Goal: Task Accomplishment & Management: Manage account settings

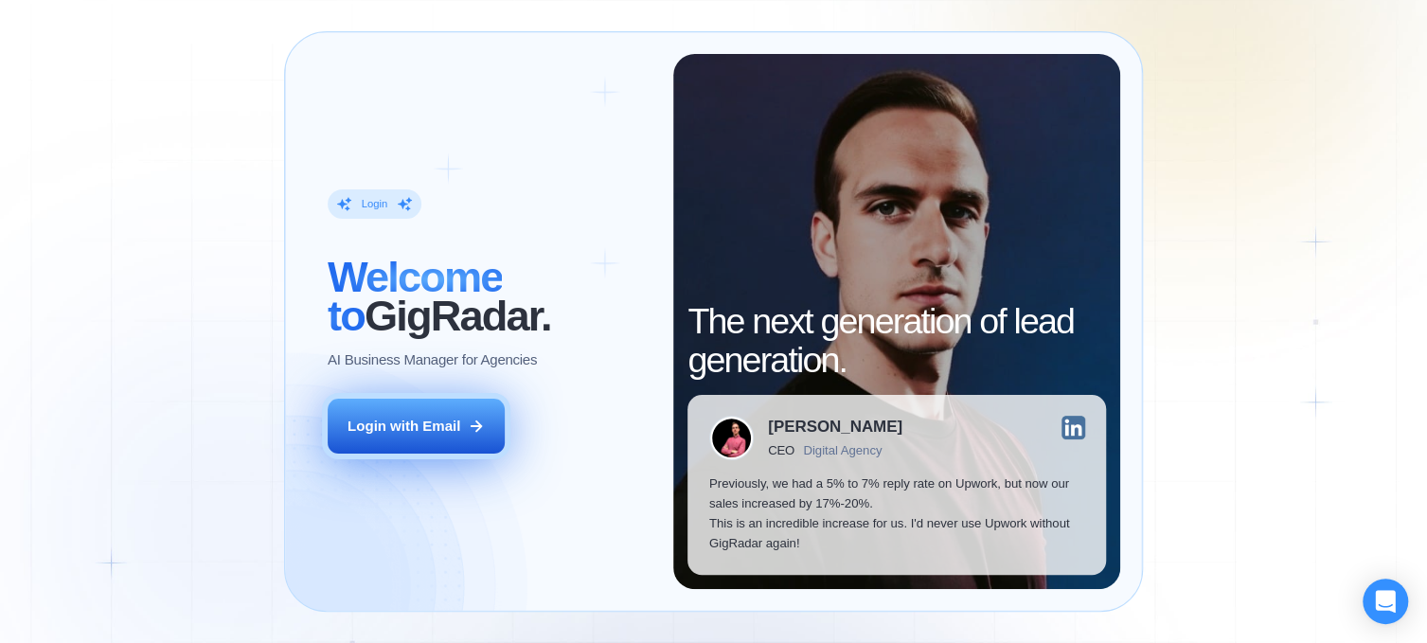
click at [392, 432] on div "Login with Email" at bounding box center [404, 427] width 113 height 20
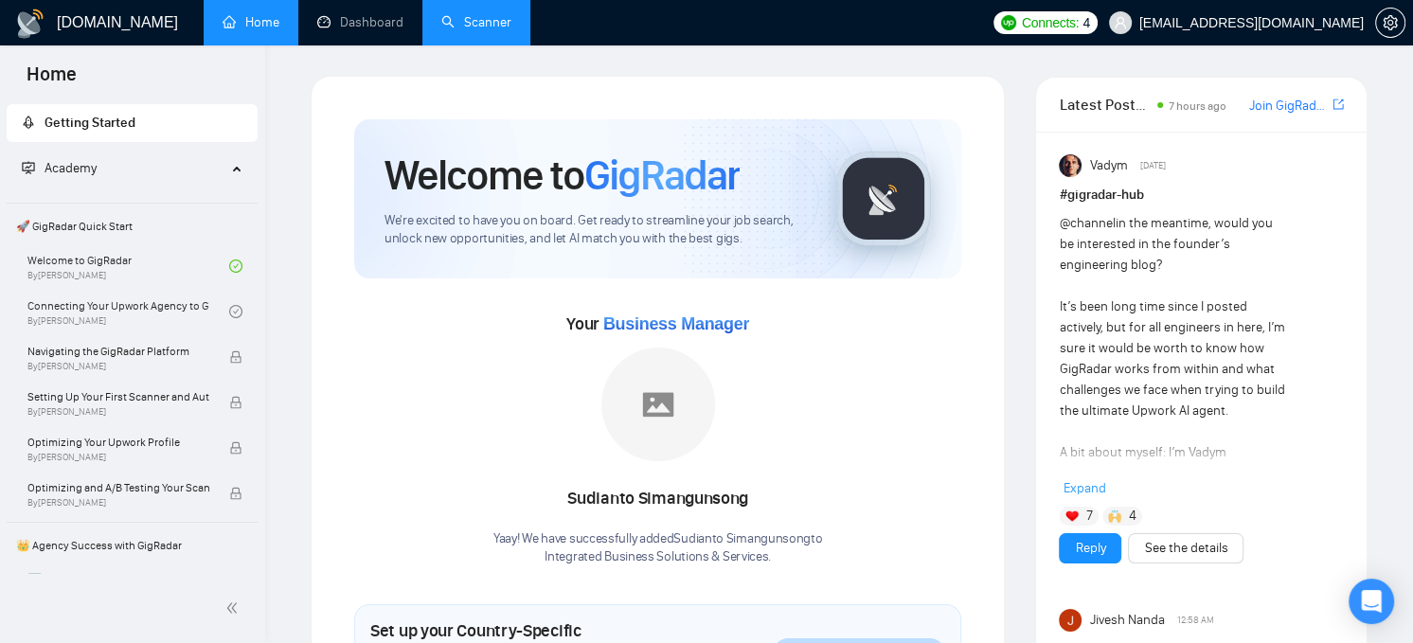
click at [491, 23] on link "Scanner" at bounding box center [476, 22] width 70 height 16
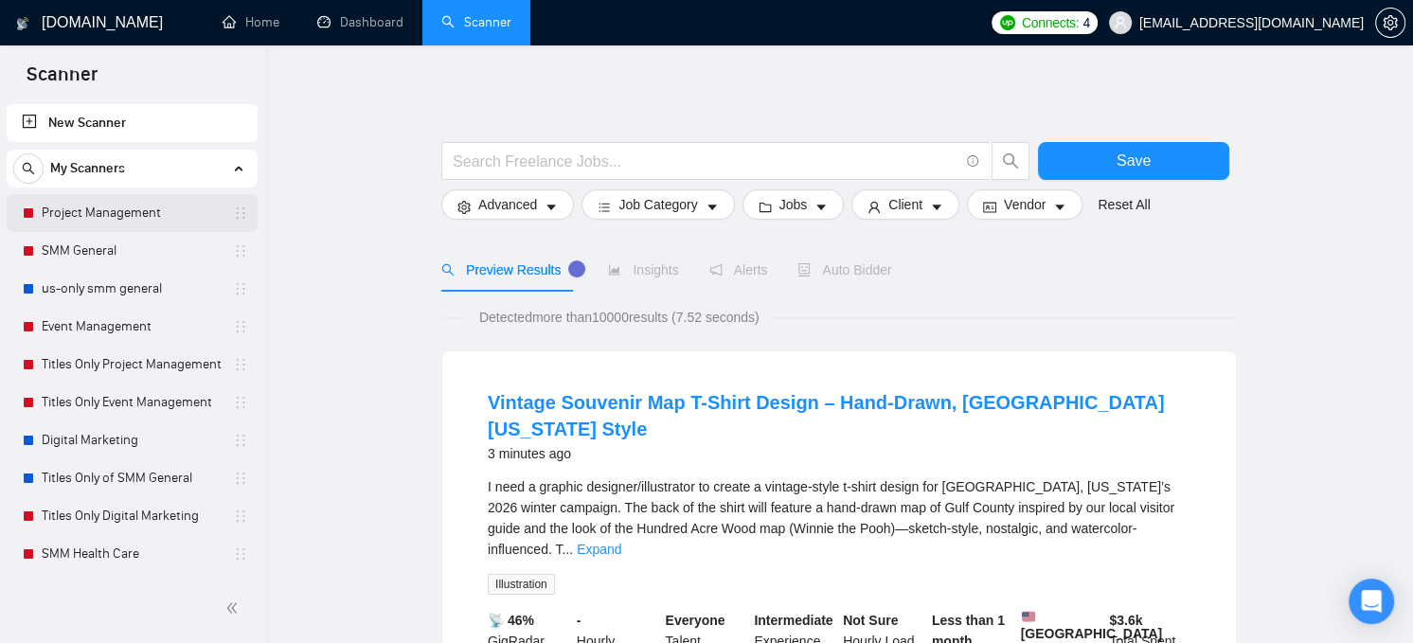
click at [126, 211] on link "Project Management" at bounding box center [132, 213] width 180 height 38
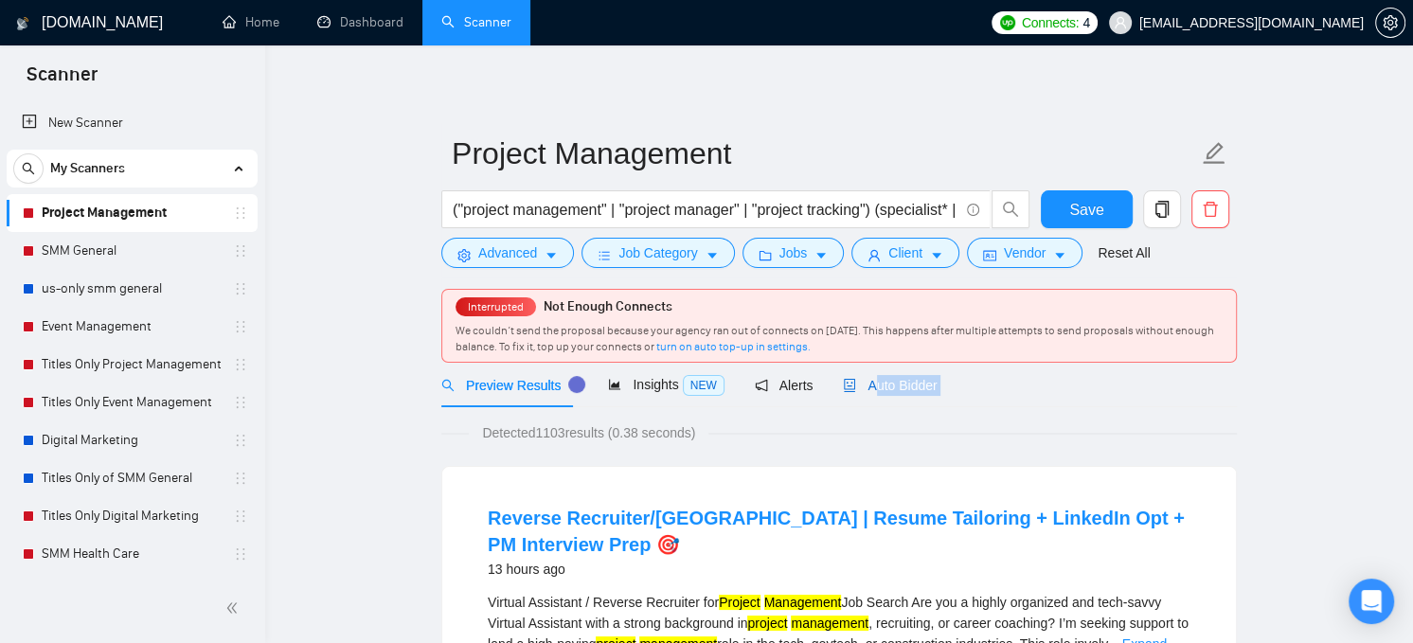
drag, startPoint x: 864, startPoint y: 385, endPoint x: 873, endPoint y: 415, distance: 30.8
click at [874, 384] on span "Auto Bidder" at bounding box center [890, 385] width 94 height 15
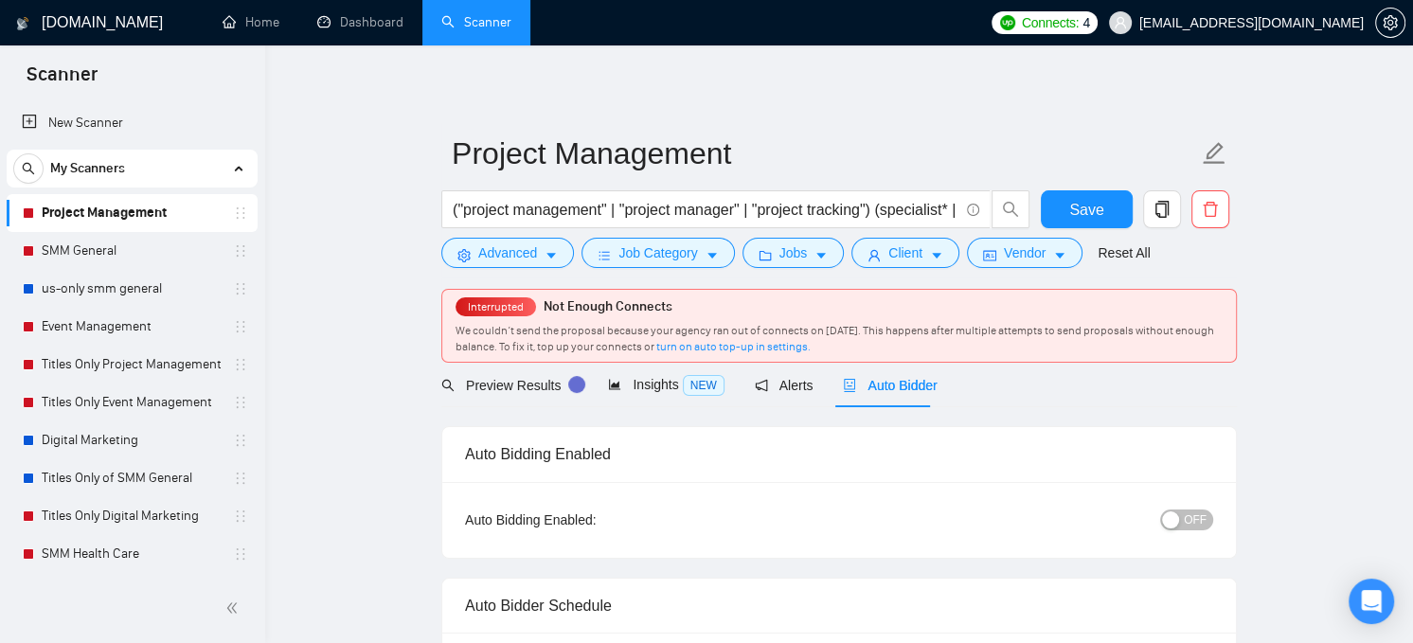
checkbox input "true"
click at [1187, 515] on span "OFF" at bounding box center [1195, 519] width 23 height 21
click at [1102, 217] on button "Save" at bounding box center [1087, 209] width 92 height 38
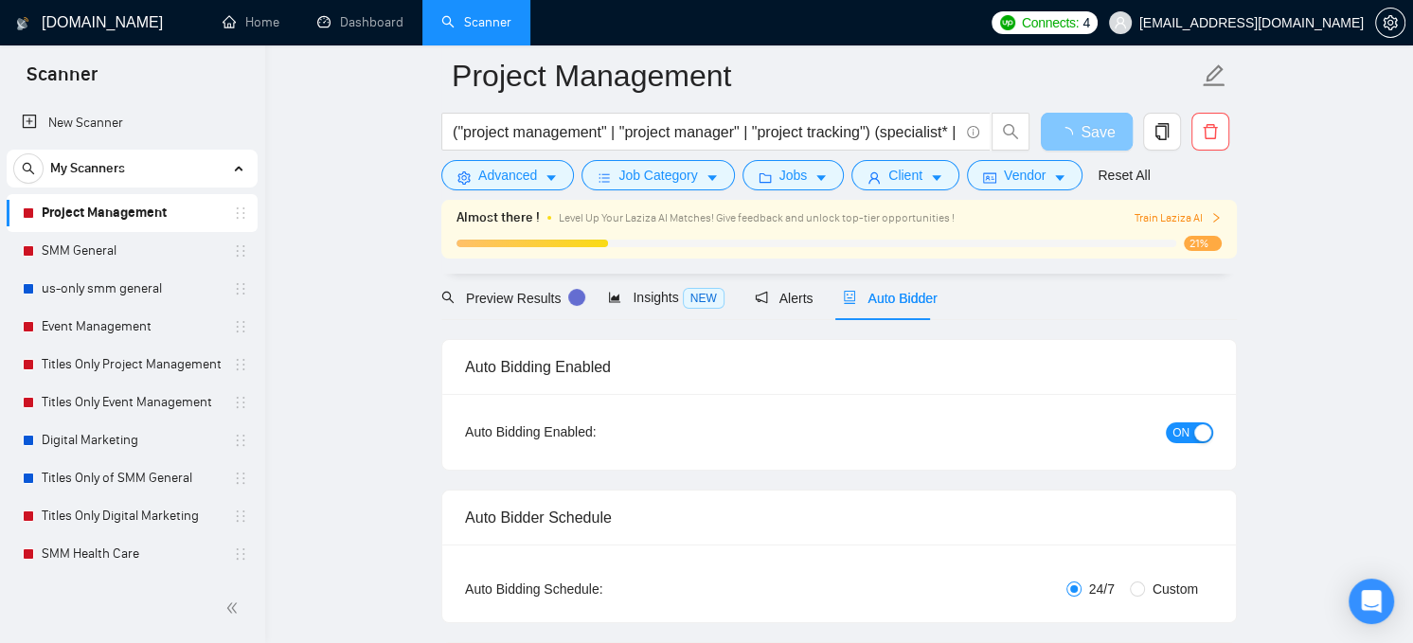
scroll to position [189, 0]
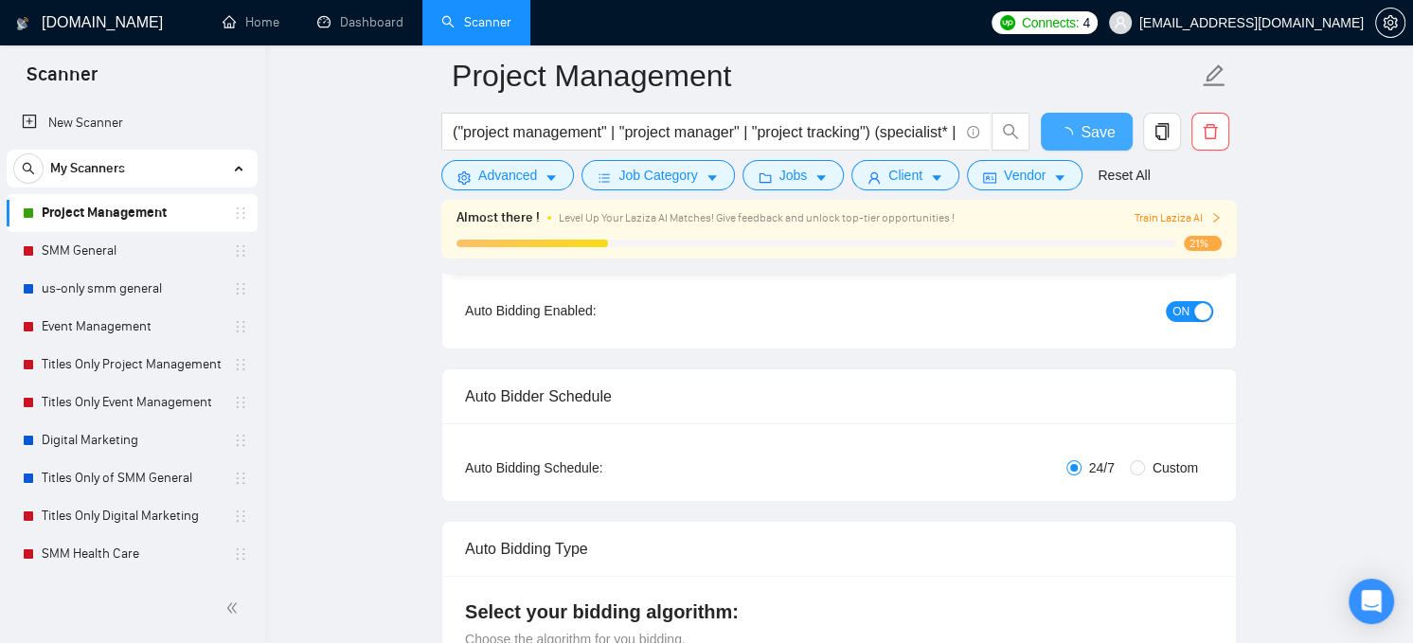
checkbox input "true"
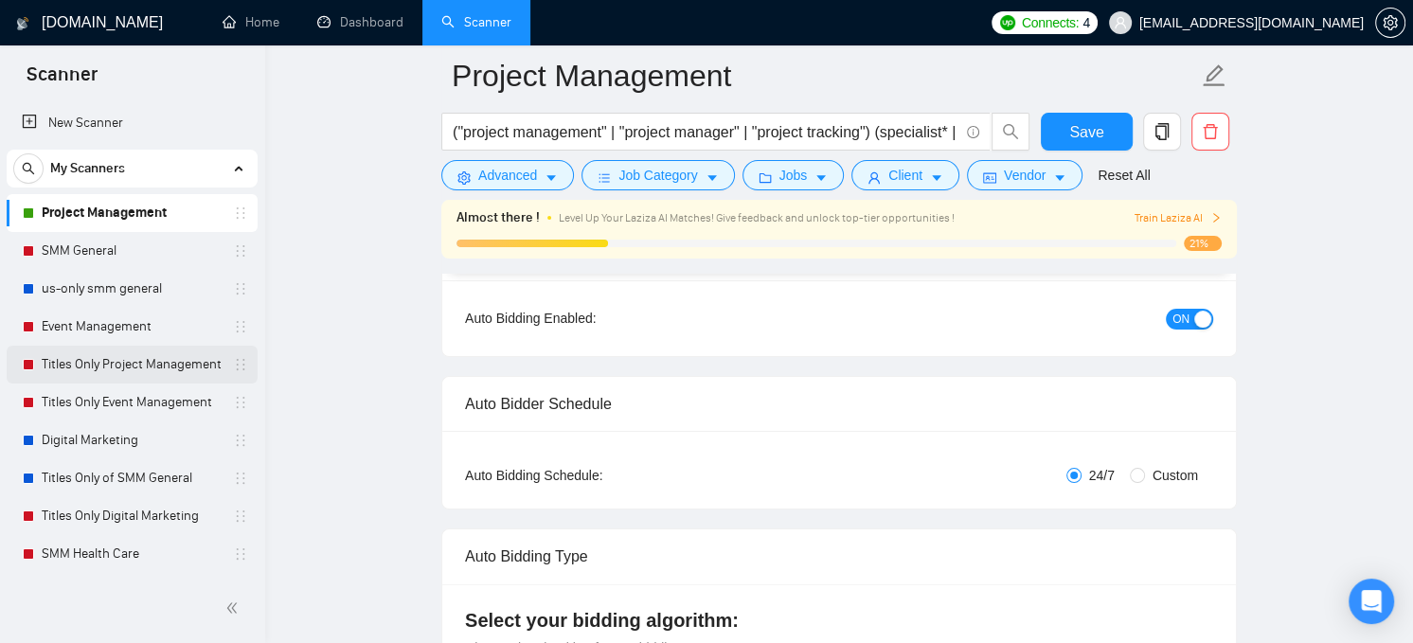
click at [99, 364] on link "Titles Only Project Management" at bounding box center [132, 365] width 180 height 38
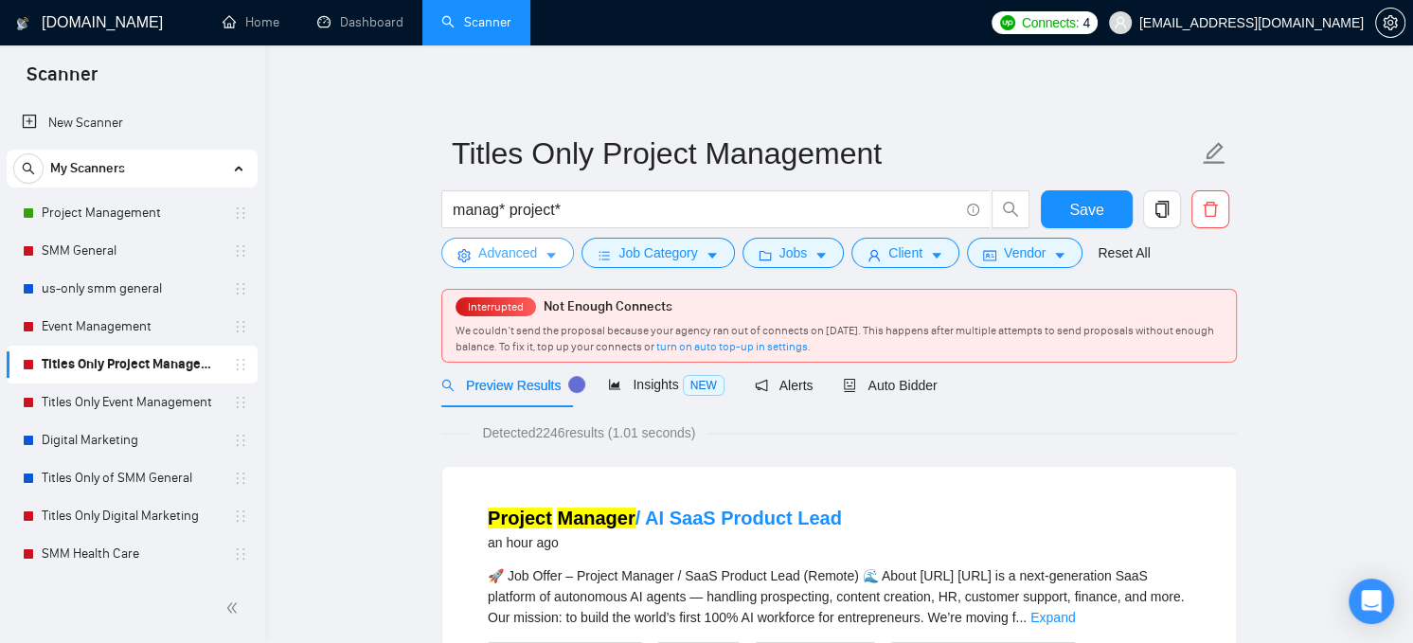
click at [525, 259] on span "Advanced" at bounding box center [507, 252] width 59 height 21
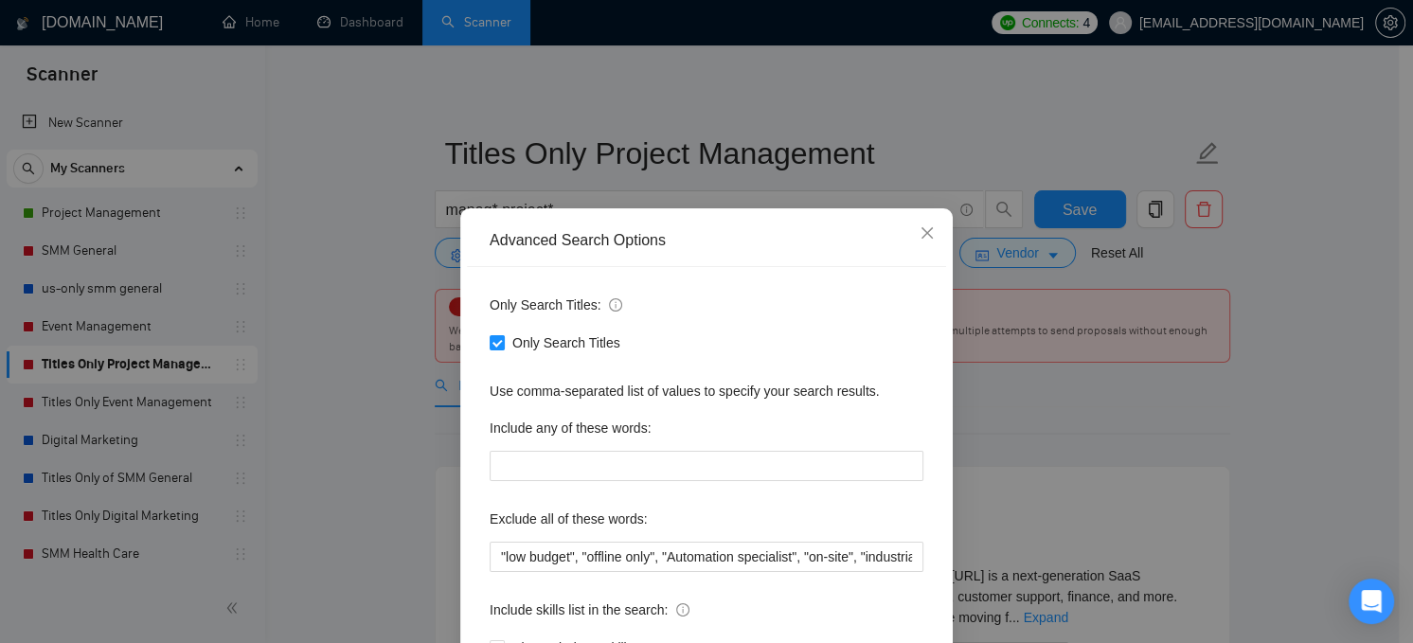
click at [364, 362] on div "Advanced Search Options Only Search Titles: Only Search Titles Use comma-separa…" at bounding box center [706, 321] width 1413 height 643
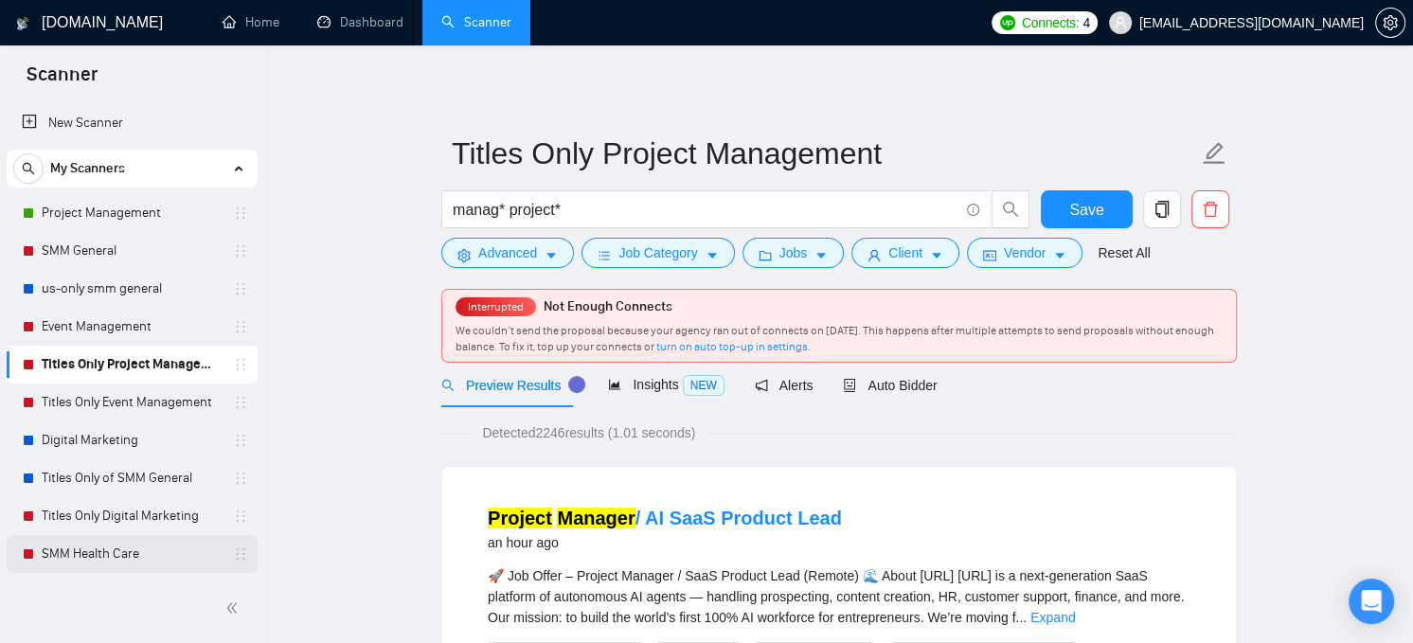
click at [106, 555] on link "SMM Health Care" at bounding box center [132, 554] width 180 height 38
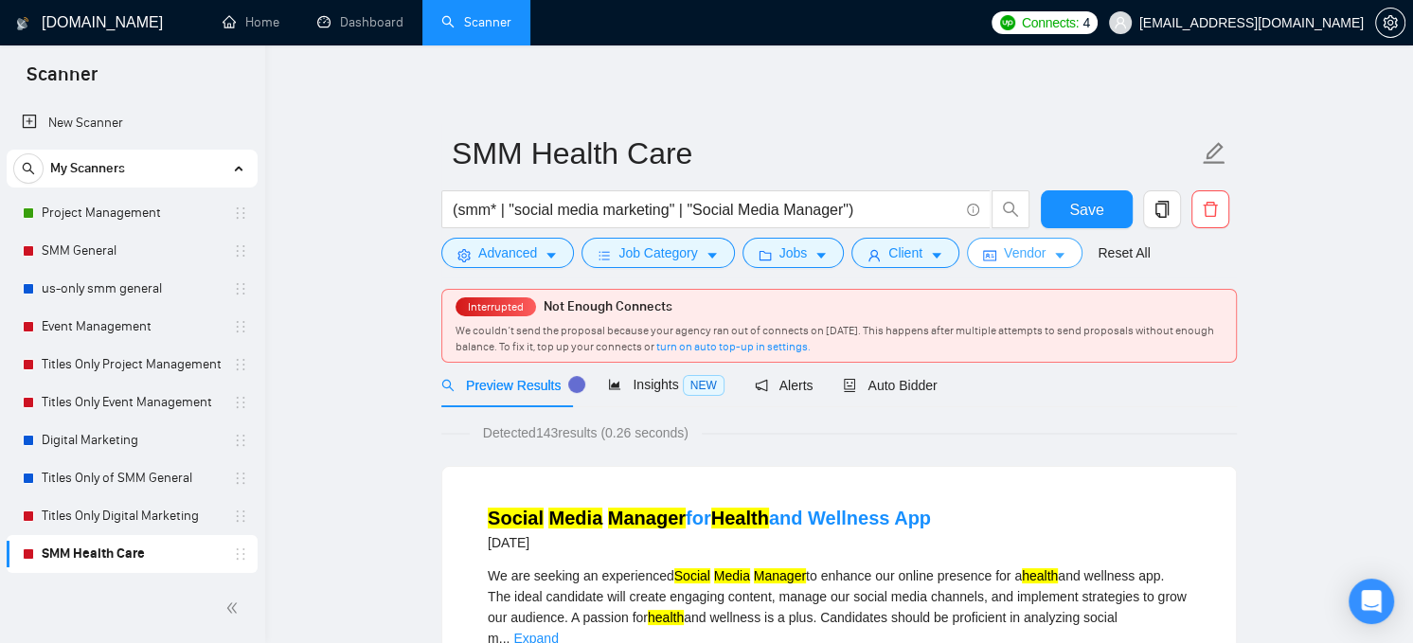
click at [1053, 257] on icon "caret-down" at bounding box center [1059, 255] width 13 height 13
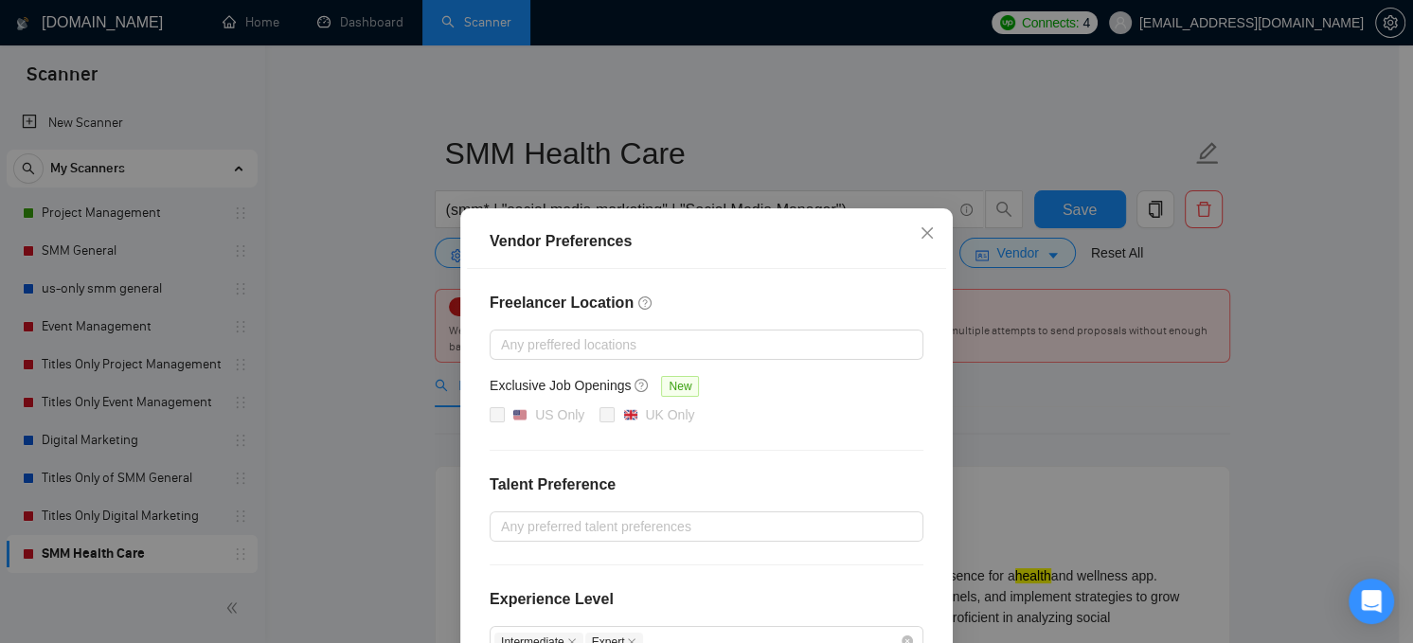
click at [1291, 357] on div "Vendor Preferences Freelancer Location Any preffered locations Exclusive Job Op…" at bounding box center [706, 321] width 1413 height 643
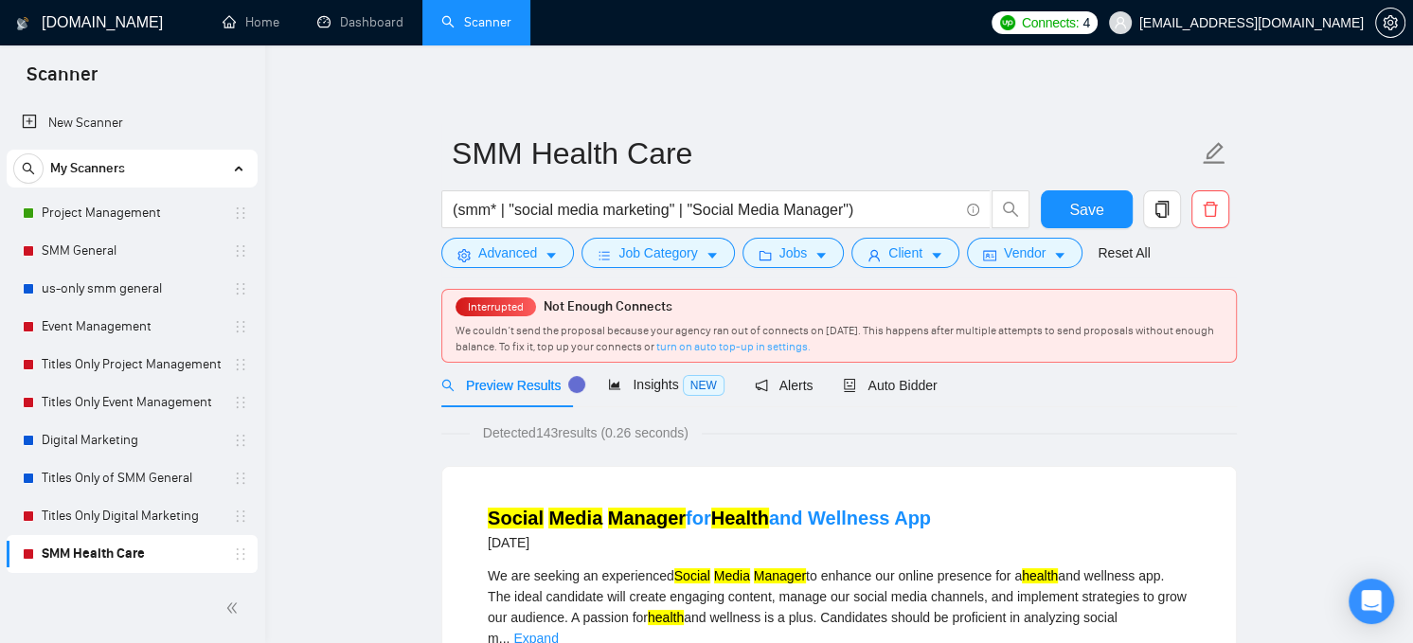
click at [736, 349] on link "turn on auto top-up in settings." at bounding box center [733, 346] width 154 height 13
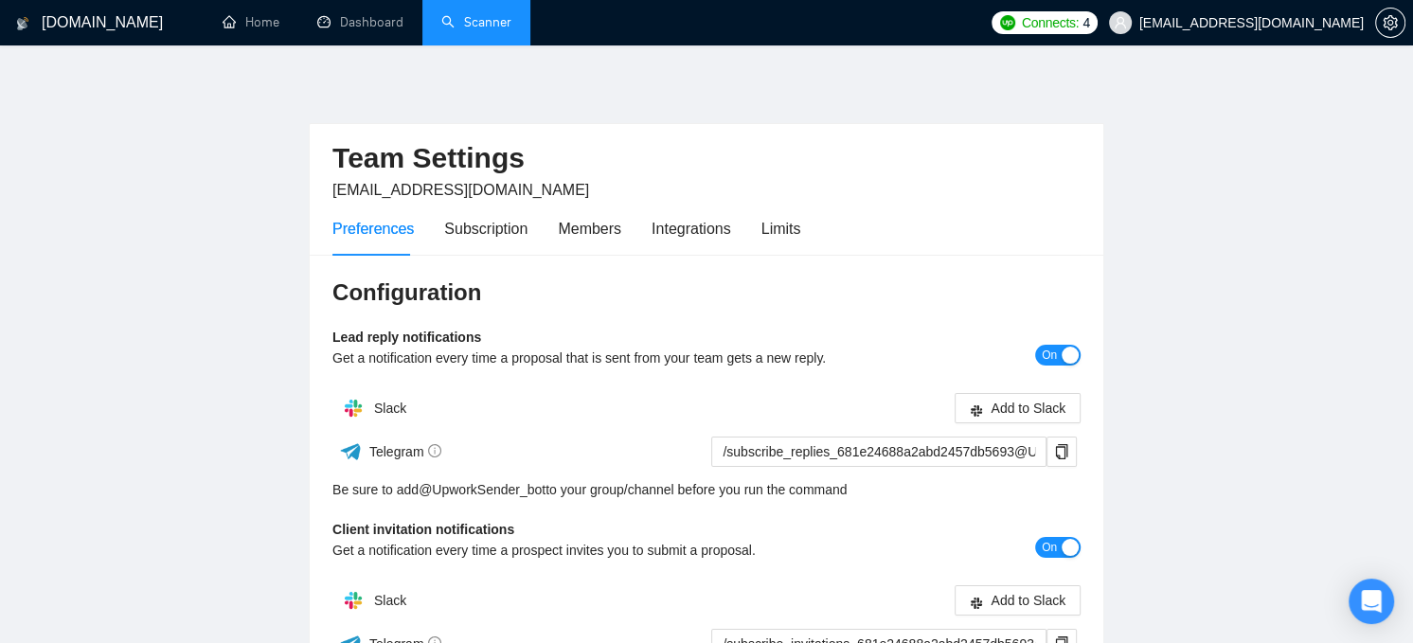
click at [492, 27] on link "Scanner" at bounding box center [476, 22] width 70 height 16
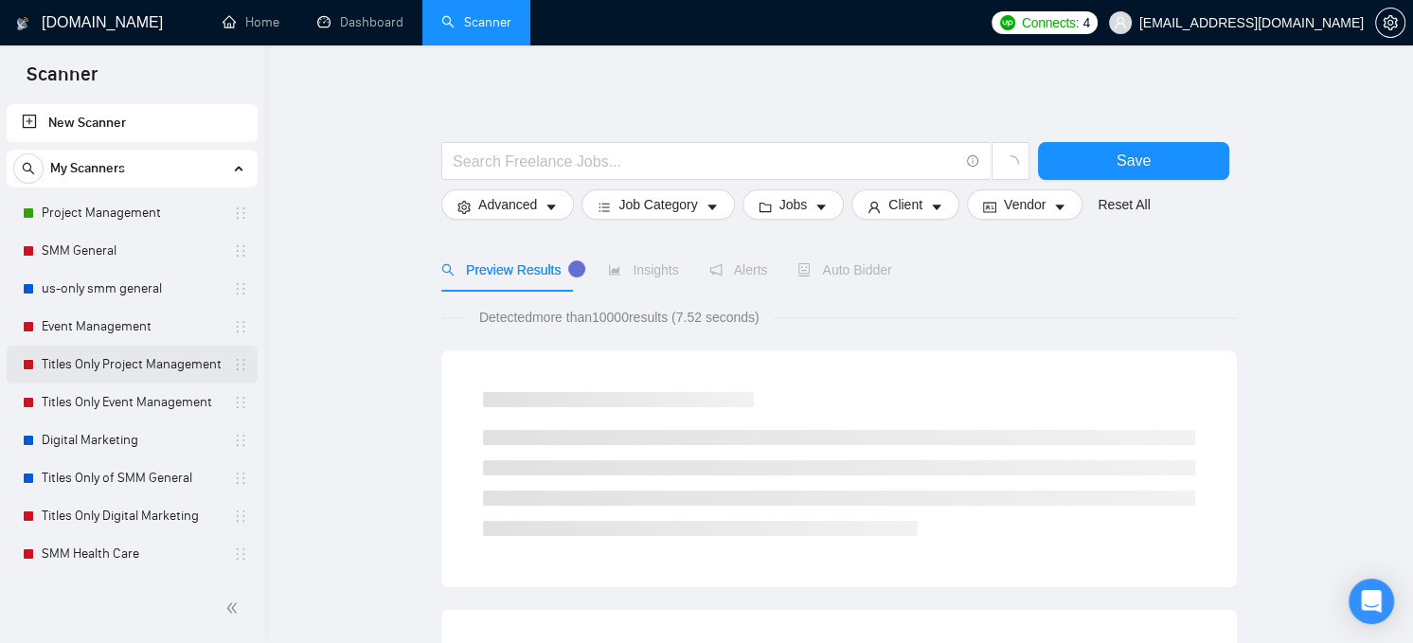
click at [93, 372] on link "Titles Only Project Management" at bounding box center [132, 365] width 180 height 38
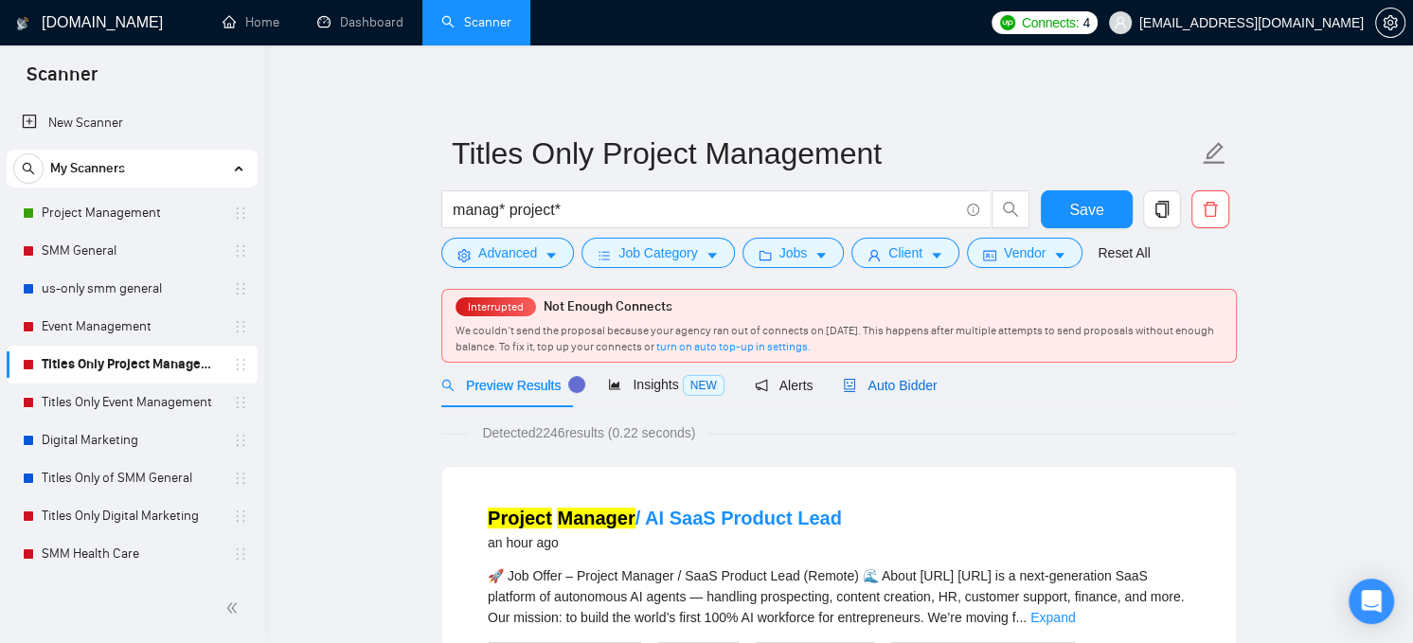
drag, startPoint x: 871, startPoint y: 384, endPoint x: 888, endPoint y: 384, distance: 17.0
click at [871, 384] on span "Auto Bidder" at bounding box center [890, 385] width 94 height 15
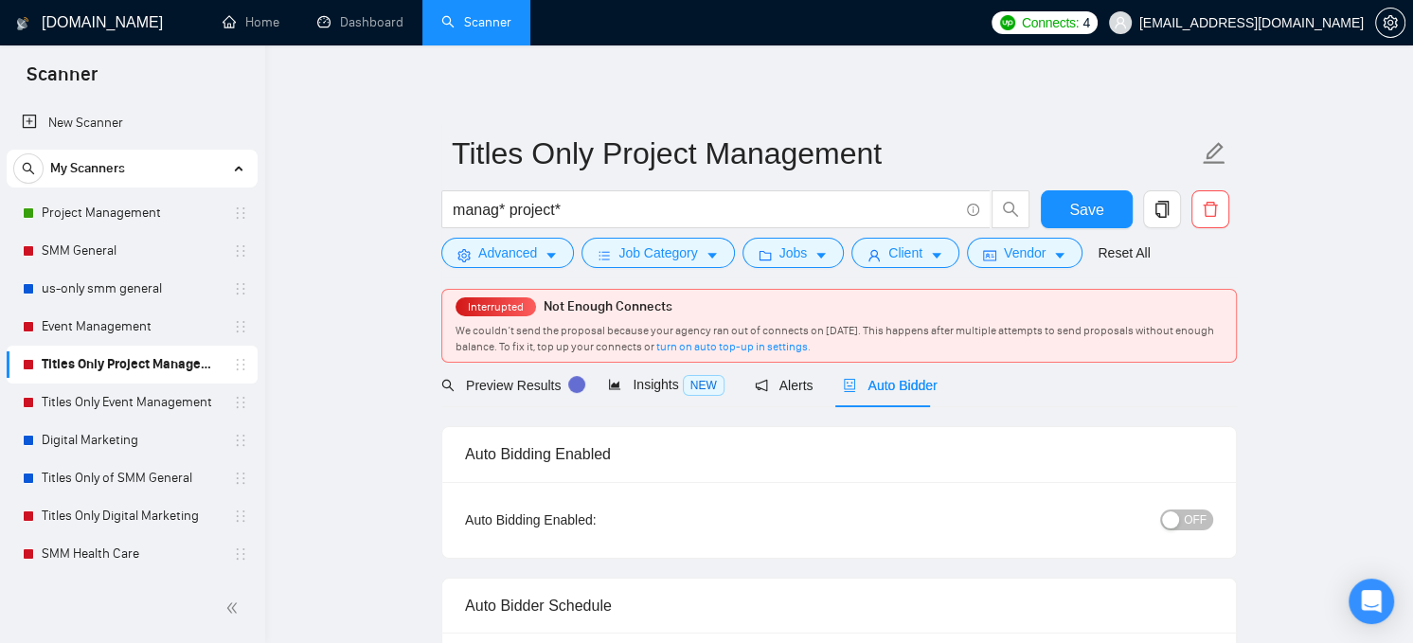
checkbox input "true"
click at [888, 384] on span "Auto Bidder" at bounding box center [890, 385] width 94 height 15
click at [1205, 531] on div "Auto Bidding Enabled: OFF" at bounding box center [839, 520] width 794 height 76
click at [1194, 496] on div "Auto Bidding Enabled: OFF" at bounding box center [839, 520] width 794 height 76
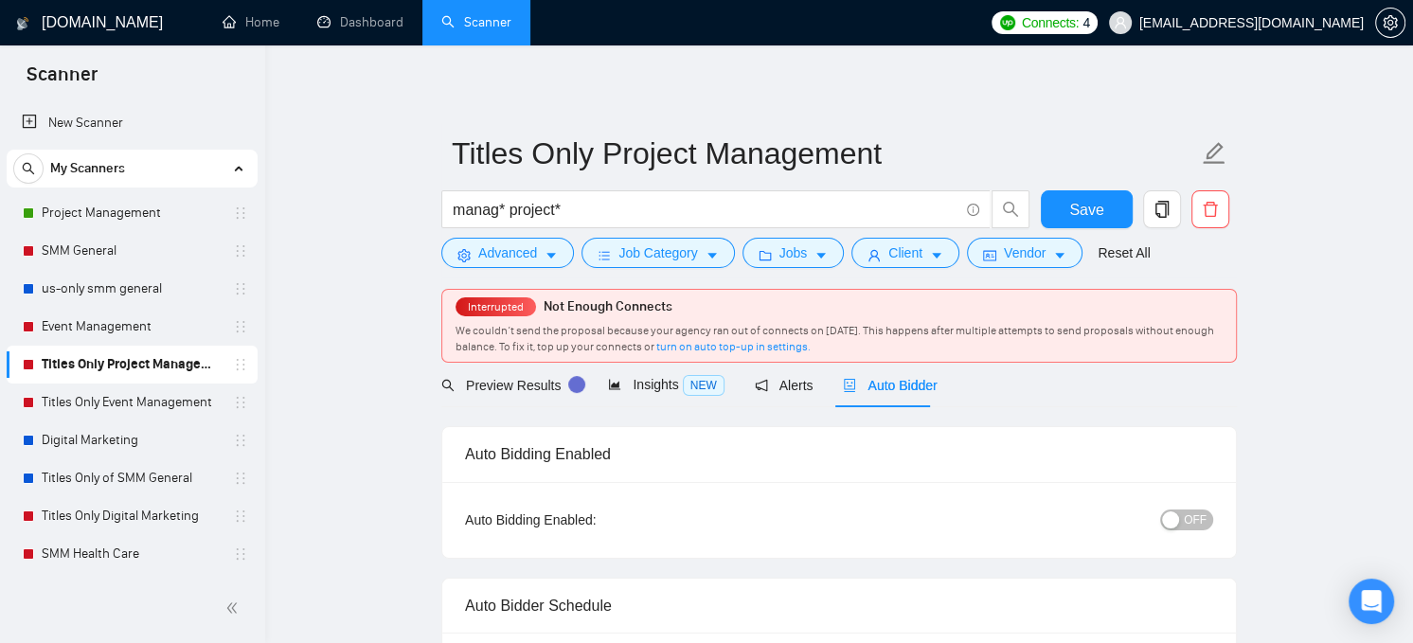
click at [1191, 516] on span "OFF" at bounding box center [1195, 519] width 23 height 21
click at [1102, 211] on button "Save" at bounding box center [1087, 209] width 92 height 38
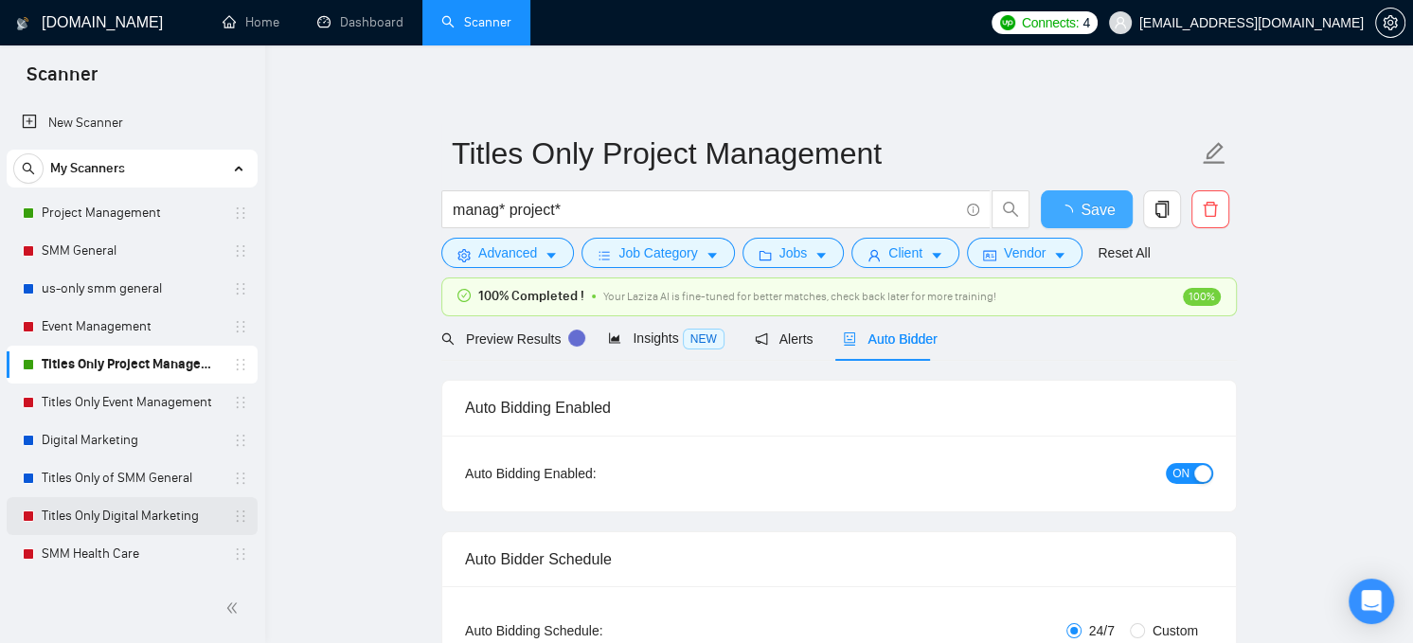
checkbox input "true"
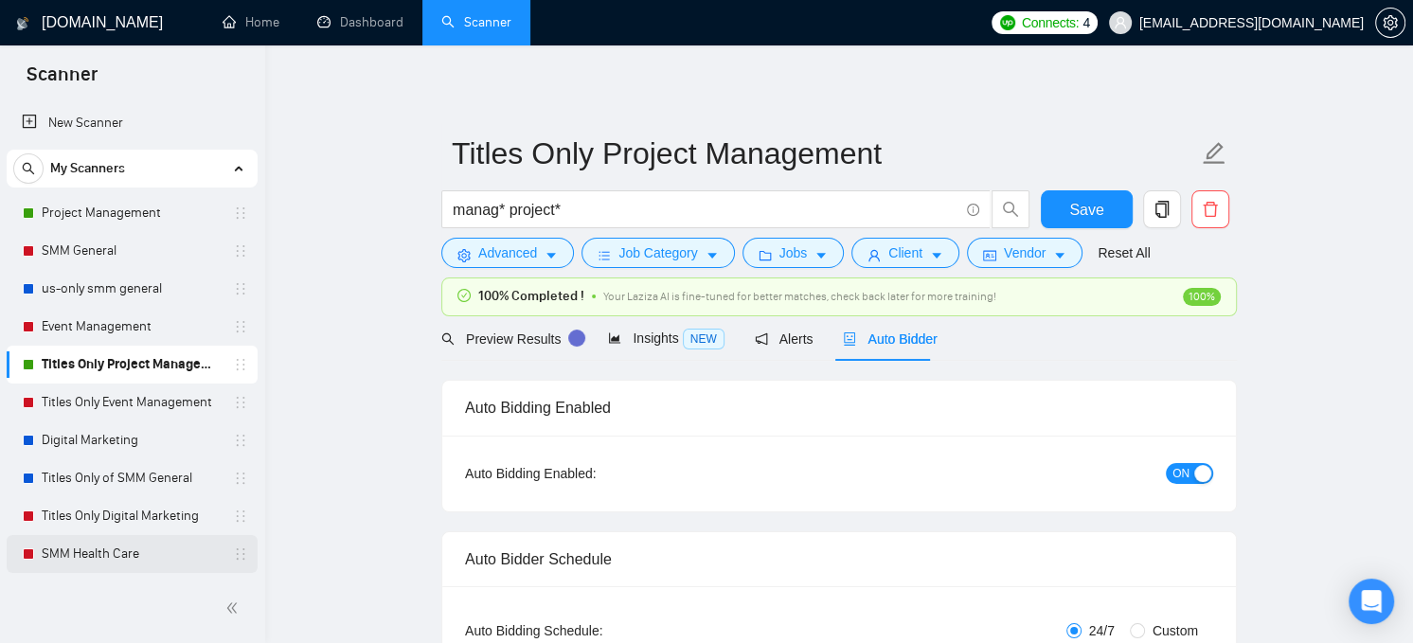
click at [98, 551] on link "SMM Health Care" at bounding box center [132, 554] width 180 height 38
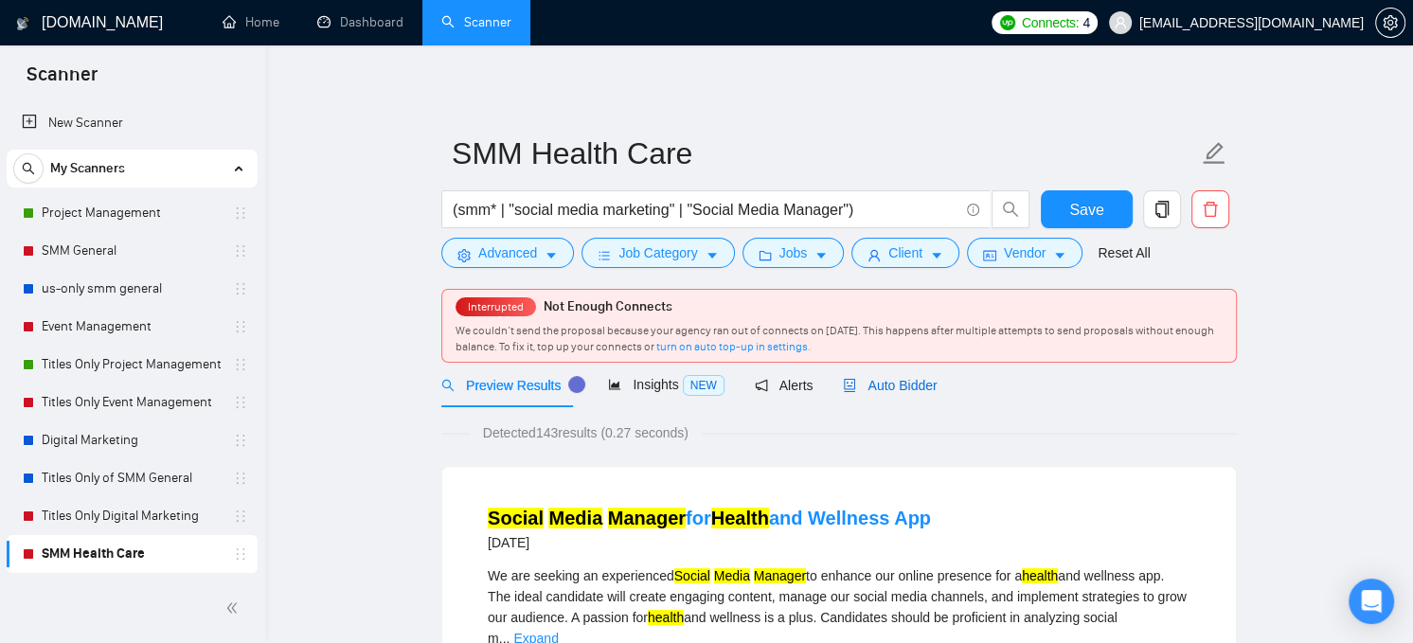
drag, startPoint x: 887, startPoint y: 388, endPoint x: 1026, endPoint y: 389, distance: 139.2
click at [887, 387] on span "Auto Bidder" at bounding box center [890, 385] width 94 height 15
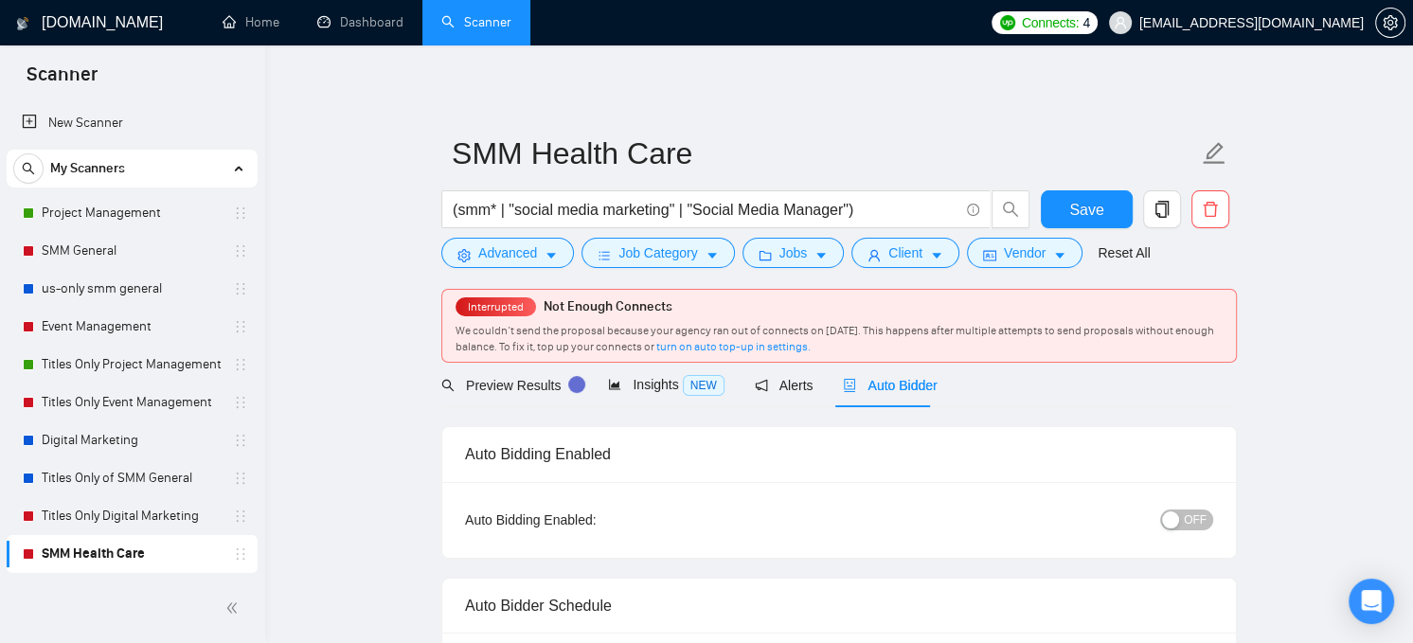
checkbox input "true"
click at [1182, 528] on div "OFF" at bounding box center [1088, 520] width 249 height 30
drag, startPoint x: 1182, startPoint y: 519, endPoint x: 1186, endPoint y: 509, distance: 11.1
click at [1182, 517] on button "OFF" at bounding box center [1186, 519] width 53 height 21
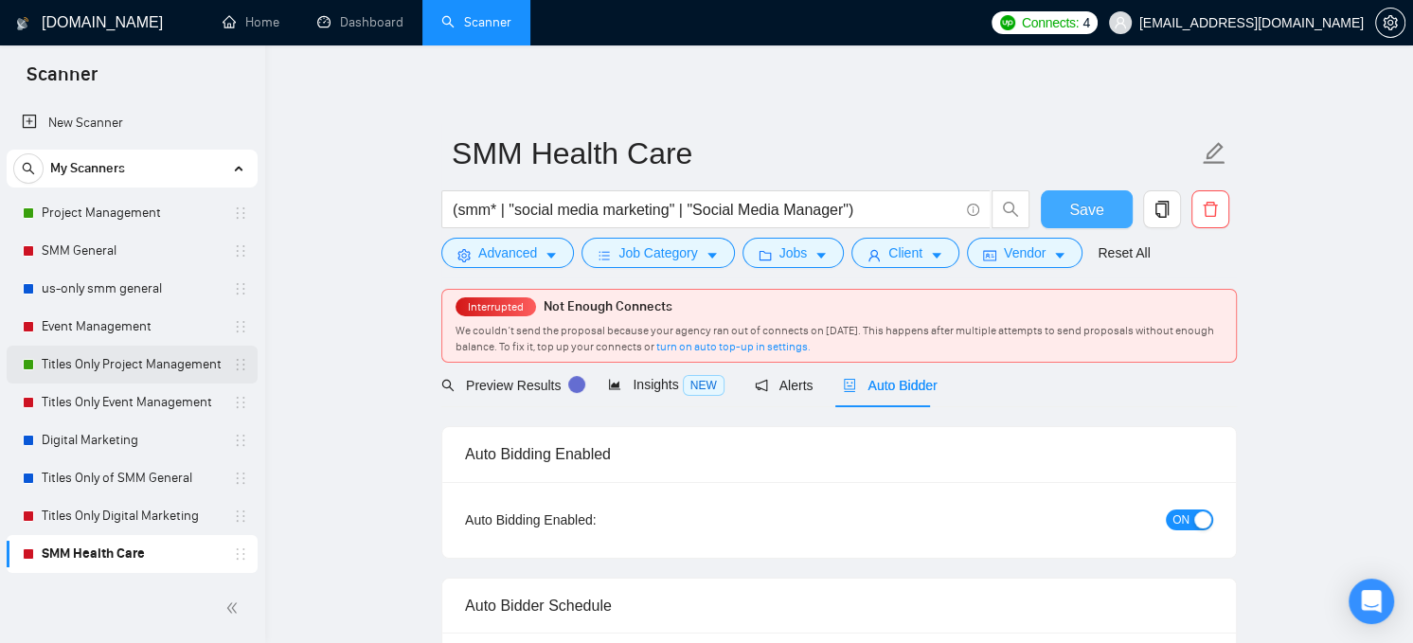
drag, startPoint x: 1075, startPoint y: 211, endPoint x: 131, endPoint y: 360, distance: 955.7
click at [1075, 212] on span "Save" at bounding box center [1086, 210] width 34 height 24
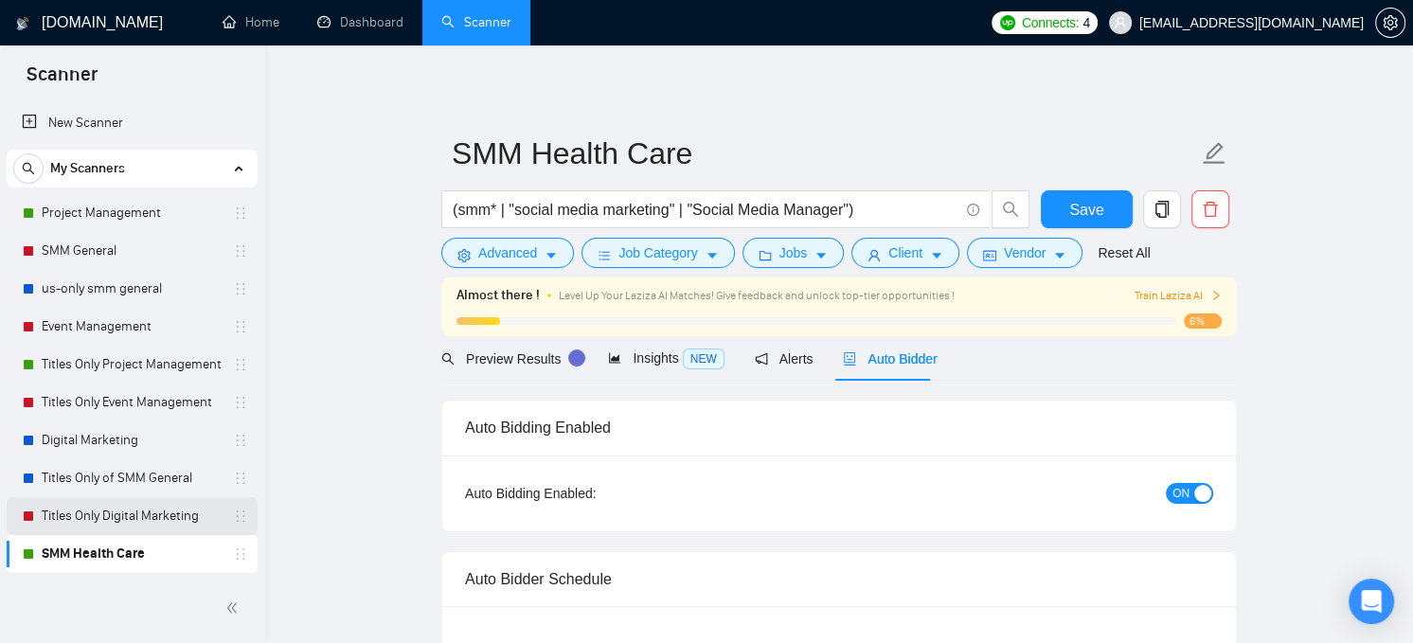
click at [109, 516] on link "Titles Only Digital Marketing" at bounding box center [132, 516] width 180 height 38
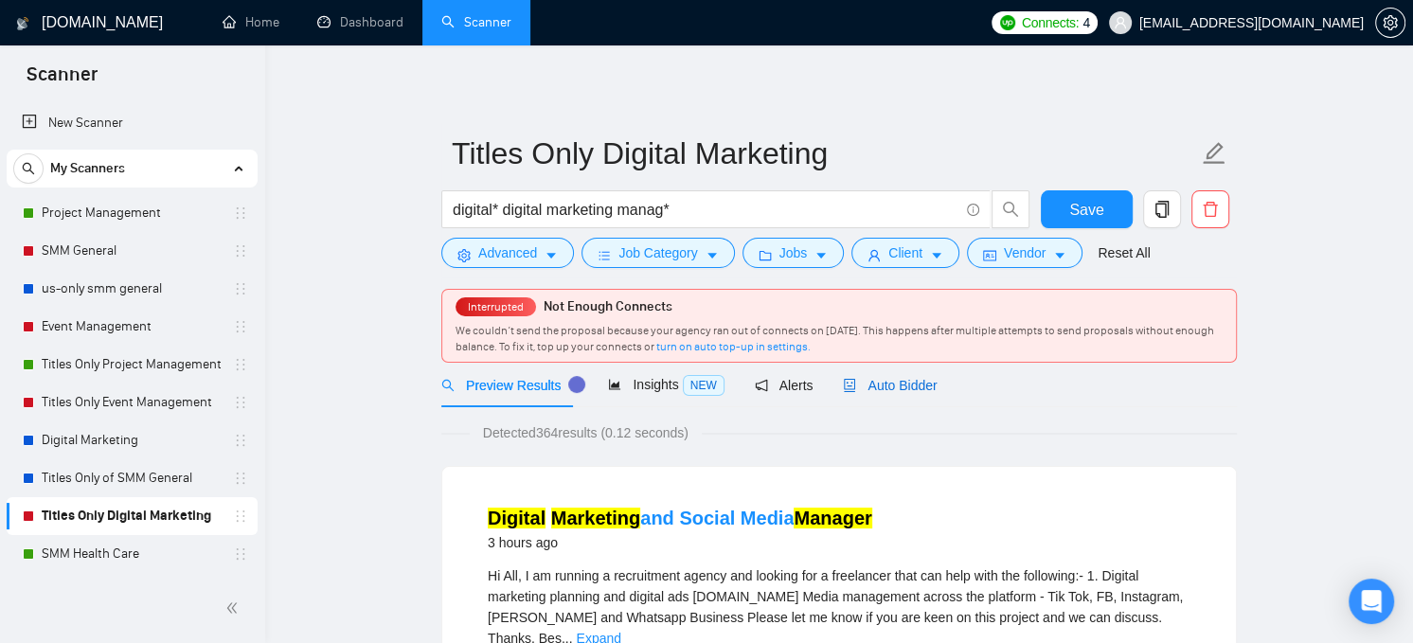
click at [884, 381] on span "Auto Bidder" at bounding box center [890, 385] width 94 height 15
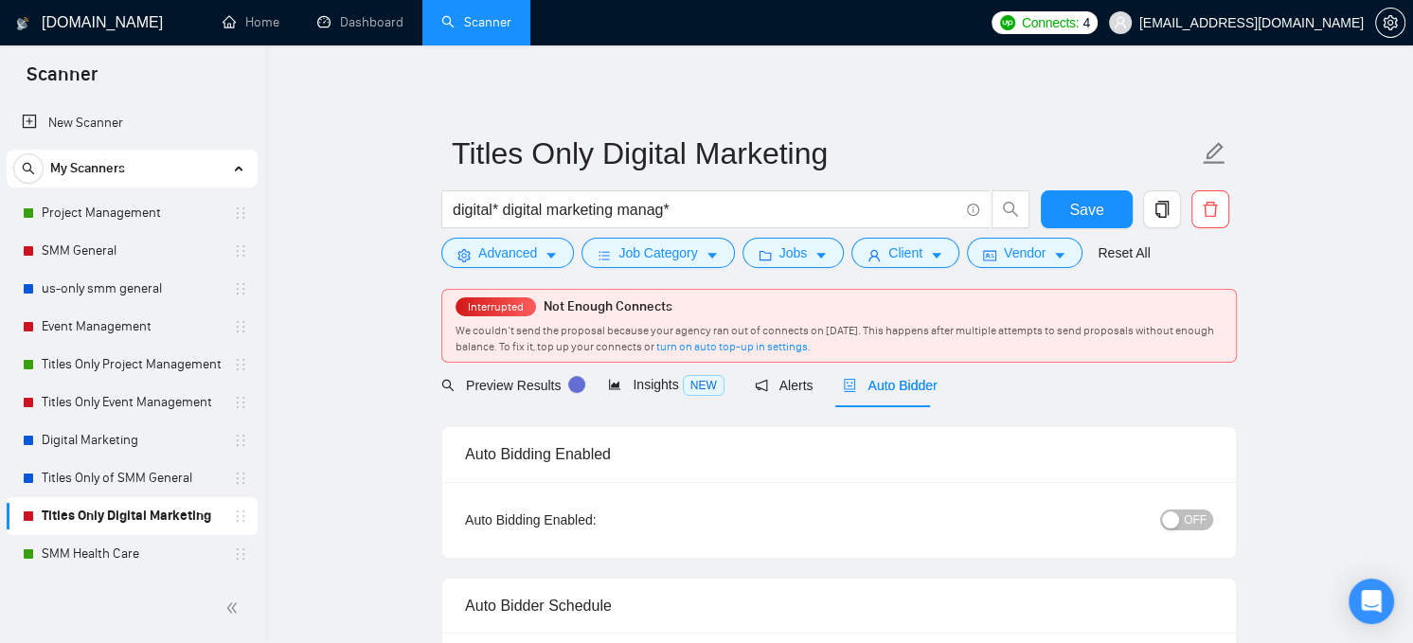
checkbox input "true"
drag, startPoint x: 1196, startPoint y: 529, endPoint x: 1203, endPoint y: 520, distance: 11.6
click at [1196, 528] on div "OFF" at bounding box center [1088, 520] width 249 height 30
click at [1194, 520] on span "OFF" at bounding box center [1195, 519] width 23 height 21
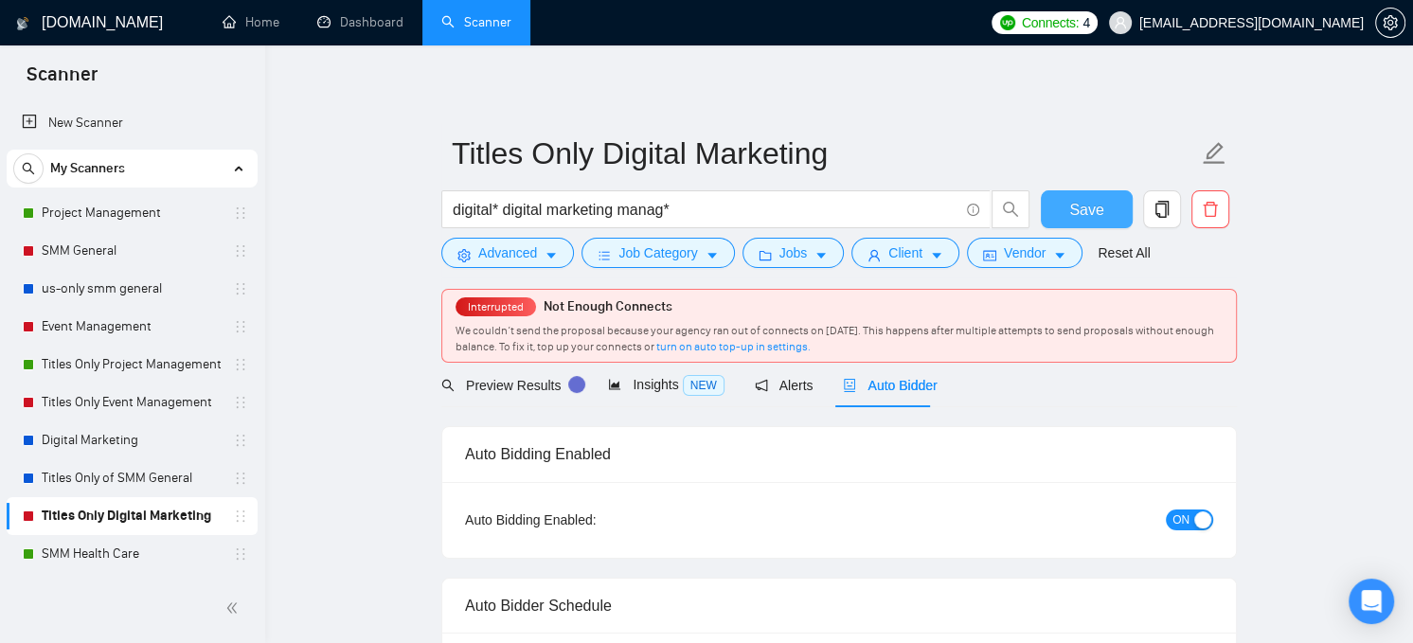
click at [1079, 213] on span "Save" at bounding box center [1086, 210] width 34 height 24
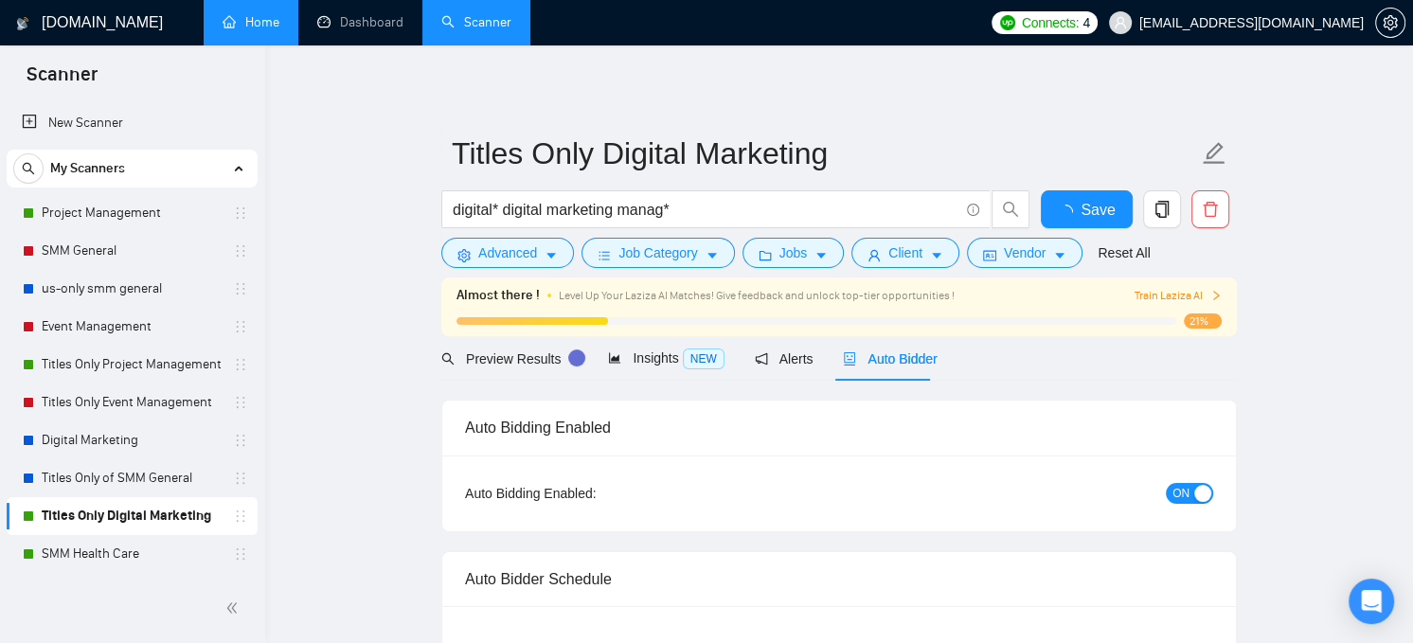
checkbox input "true"
